Goal: Find specific page/section: Find specific page/section

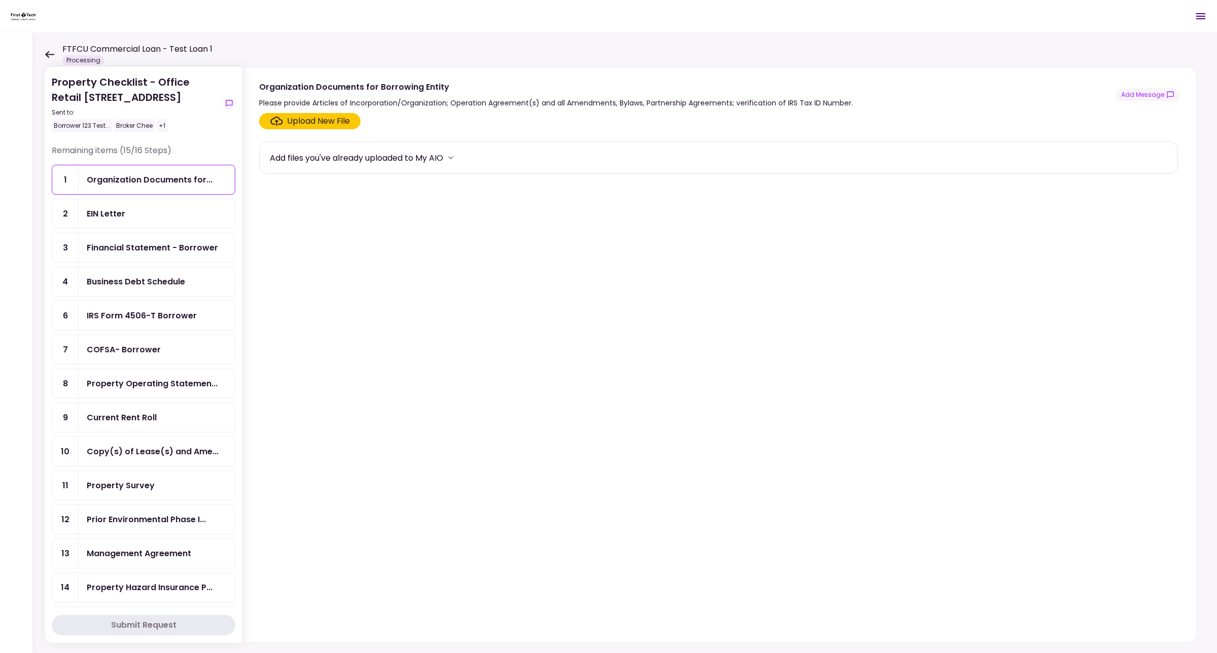
click at [47, 53] on icon at bounding box center [49, 54] width 9 height 7
